Goal: Task Accomplishment & Management: Complete application form

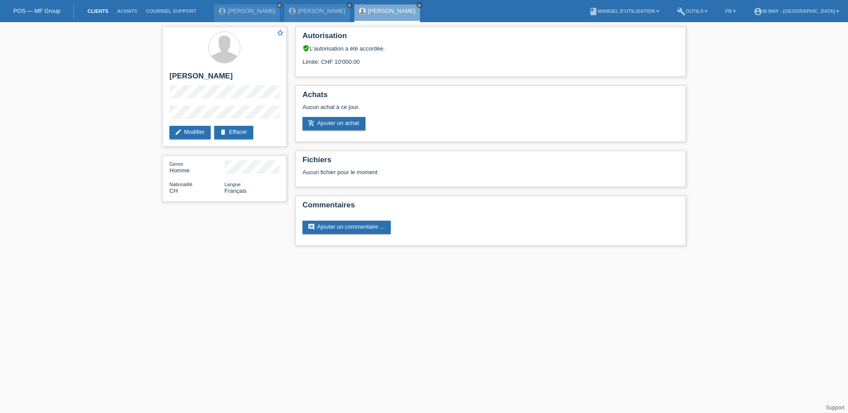
click at [99, 11] on link "Clients" at bounding box center [98, 10] width 30 height 5
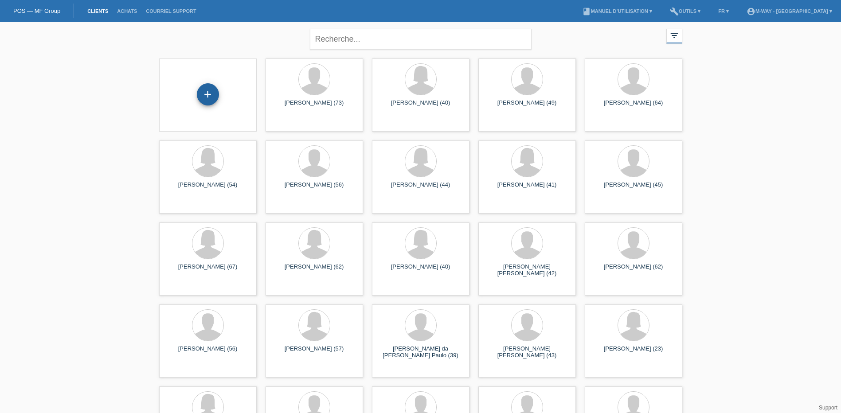
click at [208, 97] on div "+" at bounding box center [208, 94] width 22 height 22
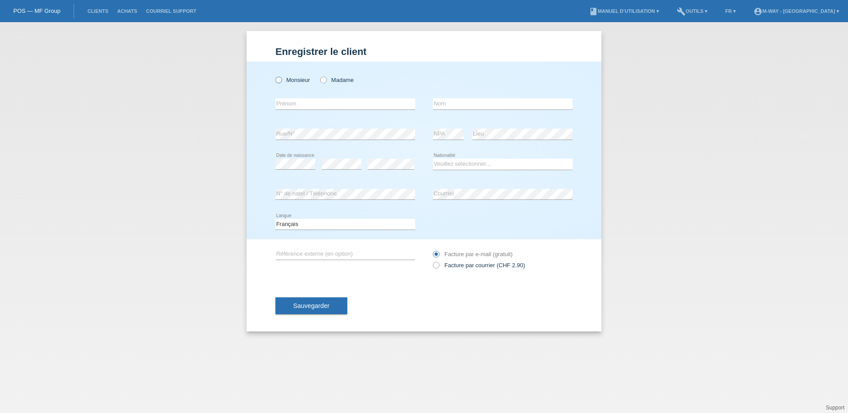
click at [274, 75] on icon at bounding box center [274, 75] width 0 height 0
click at [280, 80] on input "Monsieur" at bounding box center [278, 80] width 6 height 6
radio input "true"
click at [303, 106] on input "text" at bounding box center [345, 103] width 140 height 11
type input "Joel Alexandre"
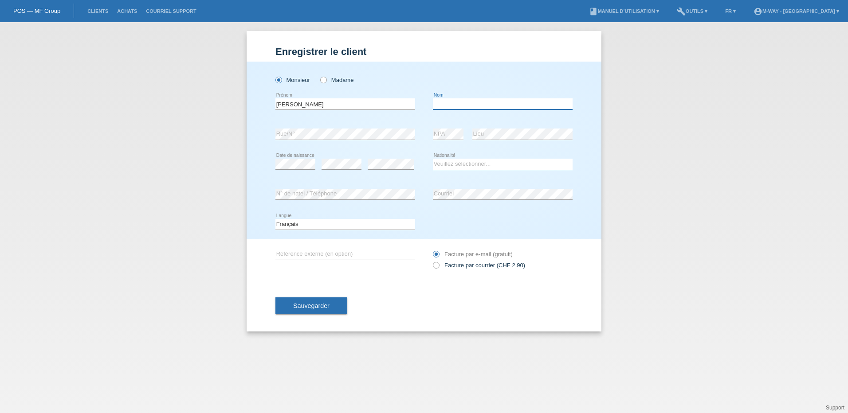
click at [446, 105] on input "text" at bounding box center [503, 103] width 140 height 11
type input "Pimenta Miranda"
click at [468, 160] on select "Veuillez sélectionner... Suisse Allemagne Autriche Liechtenstein ------------ A…" at bounding box center [503, 164] width 140 height 11
select select "PT"
click at [433, 159] on select "Veuillez sélectionner... Suisse Allemagne Autriche Liechtenstein ------------ A…" at bounding box center [503, 164] width 140 height 11
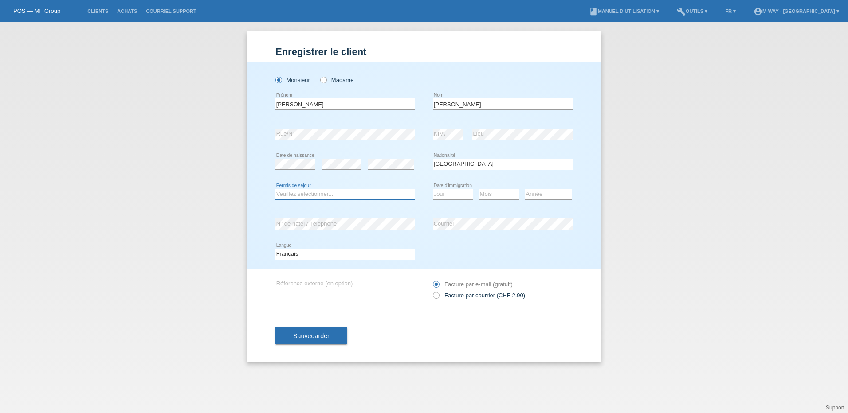
click at [326, 196] on select "Veuillez sélectionner... C B B - Statut de réfugié Autre" at bounding box center [345, 194] width 140 height 11
select select "C"
click at [275, 189] on select "Veuillez sélectionner... C B B - Statut de réfugié Autre" at bounding box center [345, 194] width 140 height 11
click at [462, 194] on select "Jour 01 02 03 04 05 06 07 08 09 10 11" at bounding box center [453, 194] width 40 height 11
select select "16"
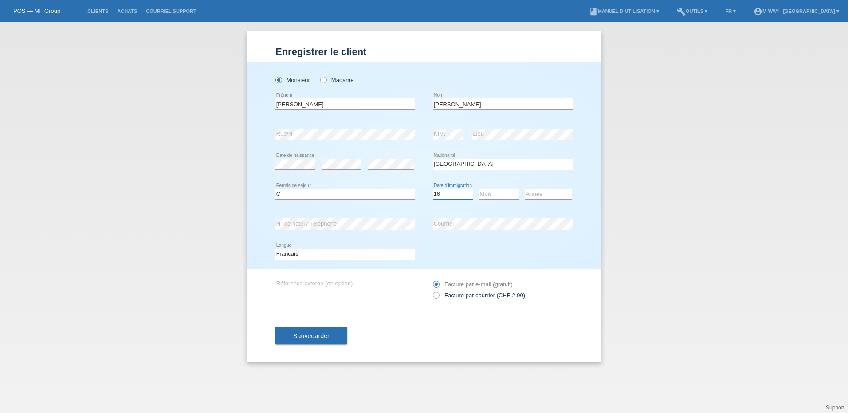
click at [433, 189] on select "Jour 01 02 03 04 05 06 07 08 09 10 11" at bounding box center [453, 194] width 40 height 11
click at [505, 195] on select "Mois 01 02 03 04 05 06 07 08 09 10 11" at bounding box center [499, 194] width 40 height 11
select select "04"
click at [479, 189] on select "Mois 01 02 03 04 05 06 07 08 09 10 11" at bounding box center [499, 194] width 40 height 11
click at [448, 192] on select "Jour 01 02 03 04 05 06 07 08 09 10 11" at bounding box center [453, 194] width 40 height 11
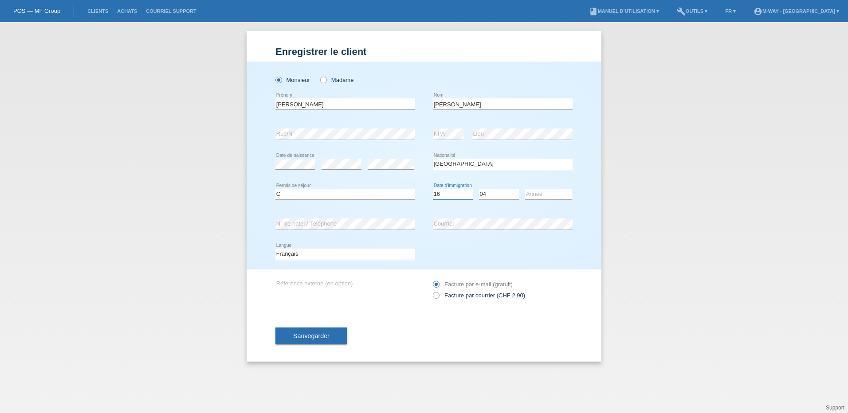
select select "07"
click at [433, 189] on select "Jour 01 02 03 04 05 06 07 08 09 10 11" at bounding box center [453, 194] width 40 height 11
click at [550, 192] on select "Année 2025 2024 2023 2022 2021 2020 2019 2018 2017 2016 2015 2014 2013 2012 201…" at bounding box center [548, 194] width 47 height 11
select select "2008"
click at [525, 189] on select "Année 2025 2024 2023 2022 2021 2020 2019 2018 2017 2016 2015 2014 2013 2012 201…" at bounding box center [548, 194] width 47 height 11
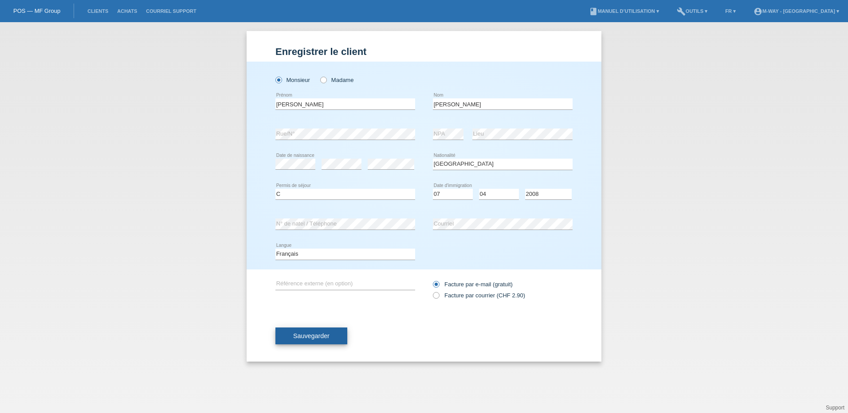
click at [329, 335] on button "Sauvegarder" at bounding box center [311, 336] width 72 height 17
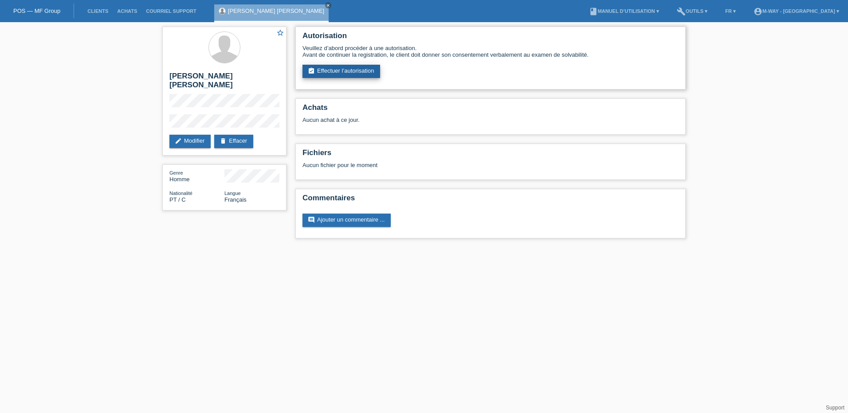
click at [338, 67] on link "assignment_turned_in Effectuer l’autorisation" at bounding box center [341, 71] width 78 height 13
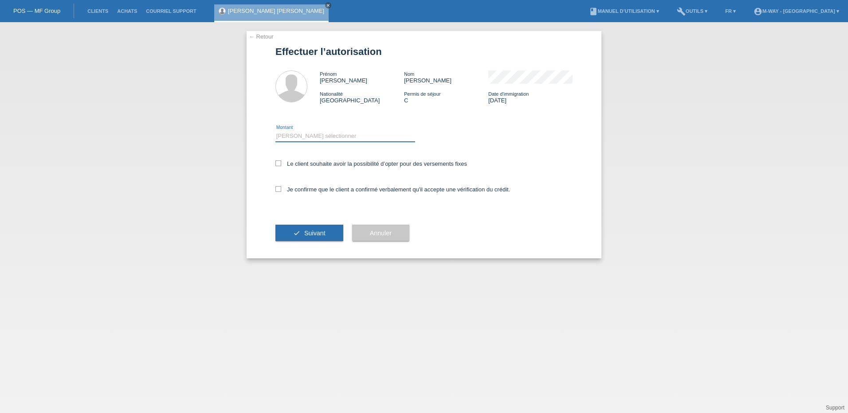
click at [317, 133] on select "Veuillez sélectionner CHF 1.00 - CHF 499.00 CHF 500.00 - CHF 1'999.00 CHF 2'000…" at bounding box center [345, 136] width 140 height 11
select select "3"
click at [275, 131] on select "Veuillez sélectionner CHF 1.00 - CHF 499.00 CHF 500.00 - CHF 1'999.00 CHF 2'000…" at bounding box center [345, 136] width 140 height 11
click at [277, 164] on icon at bounding box center [278, 164] width 6 height 6
click at [277, 164] on input "Le client souhaite avoir la possibilité d’opter pour des versements fixes" at bounding box center [278, 164] width 6 height 6
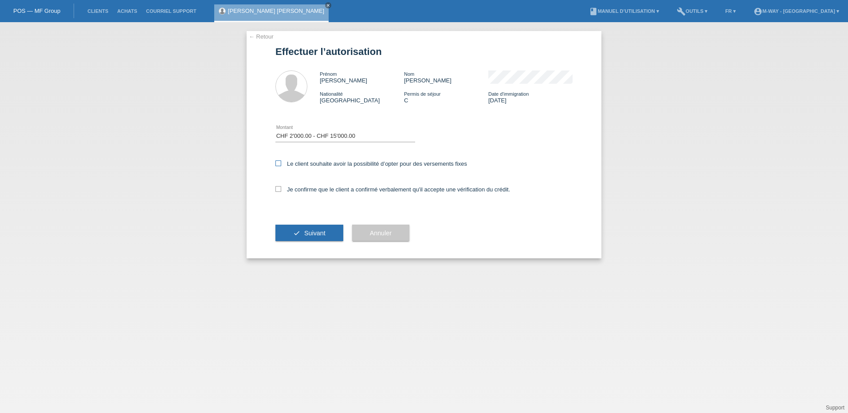
checkbox input "true"
click at [278, 191] on icon at bounding box center [278, 189] width 6 height 6
click at [278, 191] on input "Je confirme que le client a confirmé verbalement qu'il accepte une vérification…" at bounding box center [278, 189] width 6 height 6
checkbox input "true"
click at [323, 233] on span "Suivant" at bounding box center [314, 233] width 21 height 7
